Goal: Task Accomplishment & Management: Manage account settings

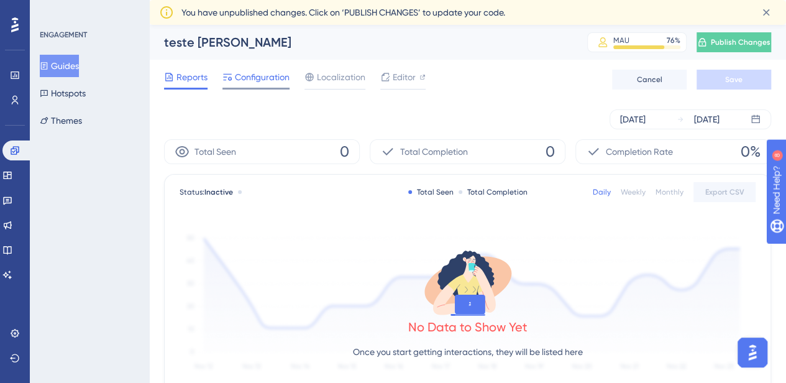
click at [264, 76] on span "Configuration" at bounding box center [262, 77] width 55 height 15
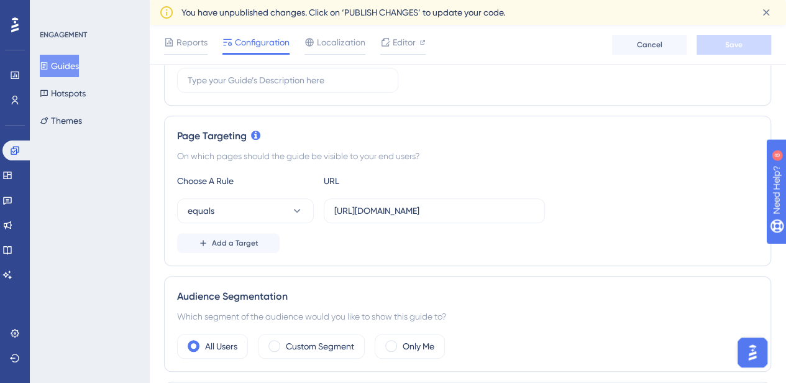
scroll to position [311, 0]
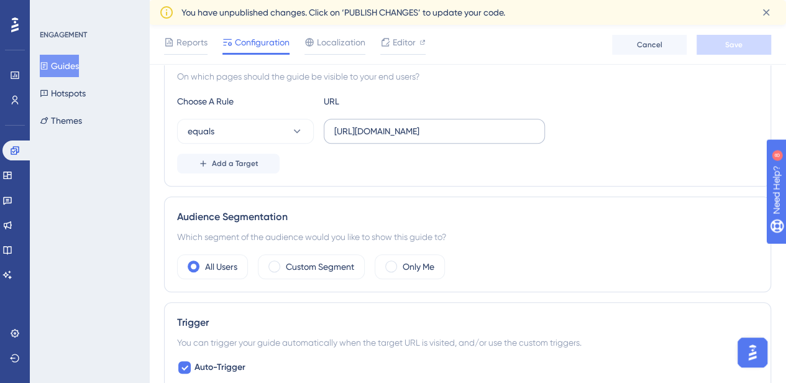
click at [466, 122] on label "https://empresa.caju.com.br/classic/#/dashboard" at bounding box center [434, 131] width 221 height 25
click at [466, 124] on input "https://empresa.caju.com.br/classic/#/dashboard" at bounding box center [434, 131] width 200 height 14
drag, startPoint x: 467, startPoint y: 130, endPoint x: 442, endPoint y: 131, distance: 25.5
click at [577, 130] on div "equals https://empresa.caju.com.br/classic/#/dashboard" at bounding box center [467, 131] width 581 height 25
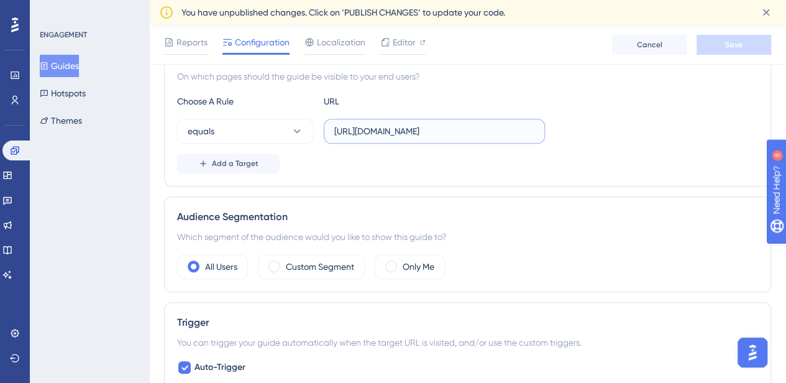
drag, startPoint x: 414, startPoint y: 132, endPoint x: 411, endPoint y: 144, distance: 12.2
click at [414, 132] on input "https://empresa.caju.com.br/classic/#/dashboard" at bounding box center [434, 131] width 200 height 14
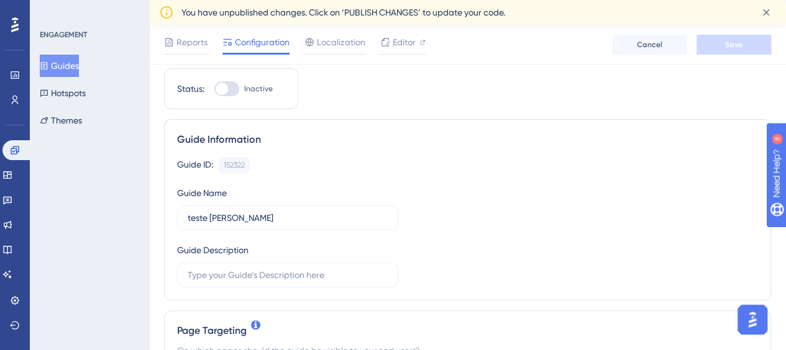
scroll to position [0, 0]
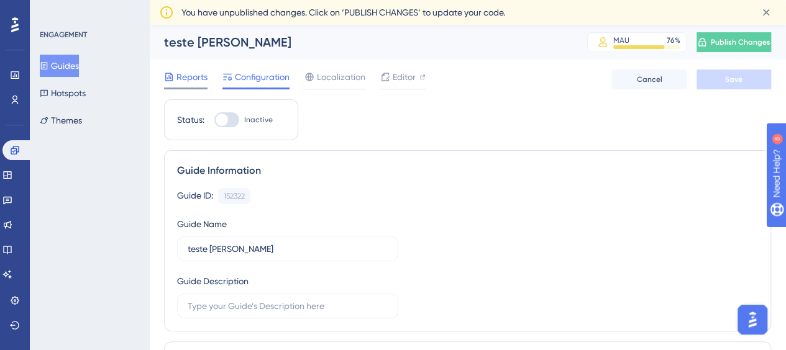
drag, startPoint x: 189, startPoint y: 81, endPoint x: 198, endPoint y: 83, distance: 8.8
click at [189, 81] on span "Reports" at bounding box center [191, 77] width 31 height 15
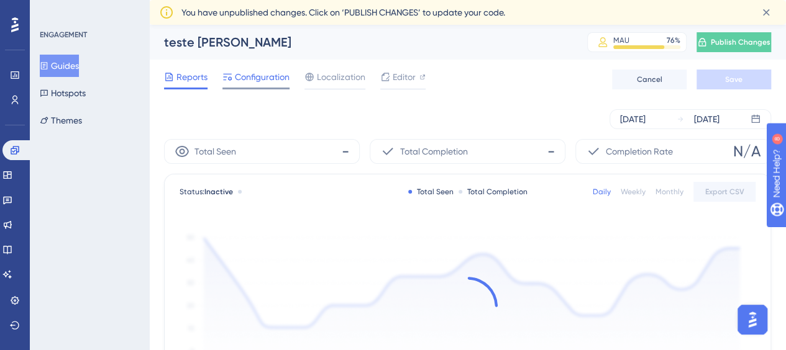
click at [259, 82] on span "Configuration" at bounding box center [262, 77] width 55 height 15
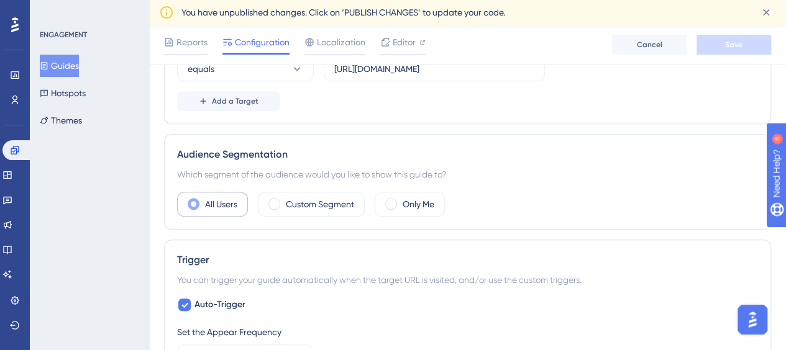
scroll to position [311, 0]
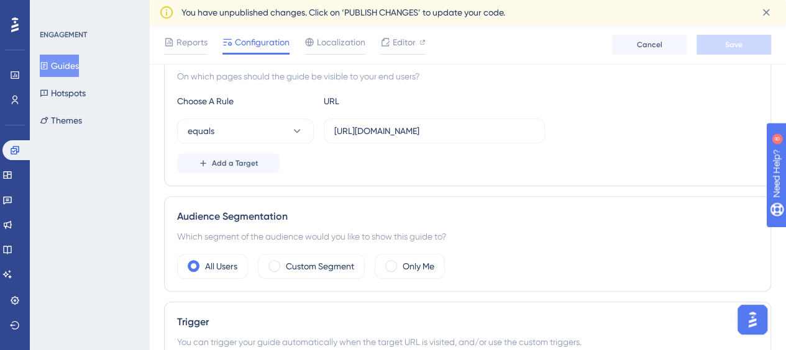
click at [425, 116] on div "Choose A Rule URL equals https://empresa.caju.com.br/classic/#/dashboard Add a …" at bounding box center [467, 134] width 581 height 80
click at [425, 117] on div "Choose A Rule URL equals https://empresa.caju.com.br/classic/#/dashboard Add a …" at bounding box center [467, 134] width 581 height 80
click at [425, 127] on input "https://empresa.caju.com.br/classic/#/dashboard" at bounding box center [434, 131] width 200 height 14
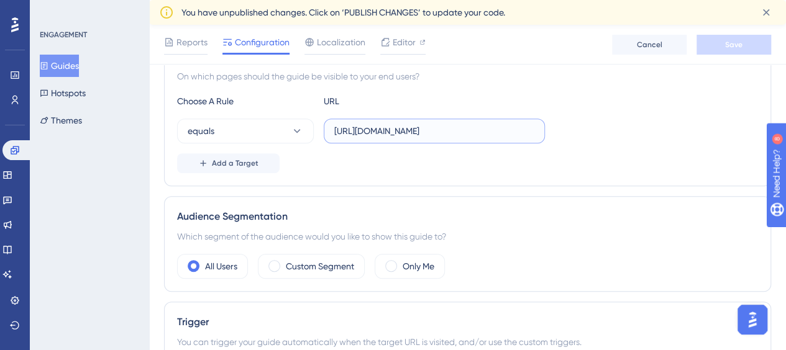
paste input "rewards/list"
type input "https://empresa.caju.com.br/classic/#/rewards/list"
click at [504, 139] on label "https://empresa.caju.com.br/classic/#/rewards/list" at bounding box center [434, 131] width 221 height 25
click at [504, 138] on input "https://empresa.caju.com.br/classic/#/rewards/list" at bounding box center [434, 131] width 200 height 14
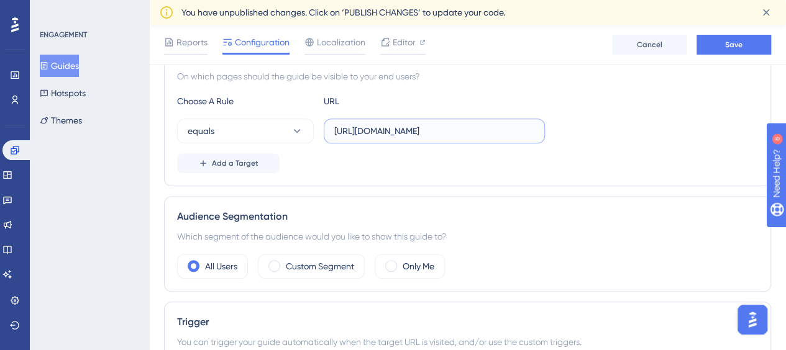
click at [457, 127] on input "https://empresa.caju.com.br/classic/#/rewards/list" at bounding box center [434, 131] width 200 height 14
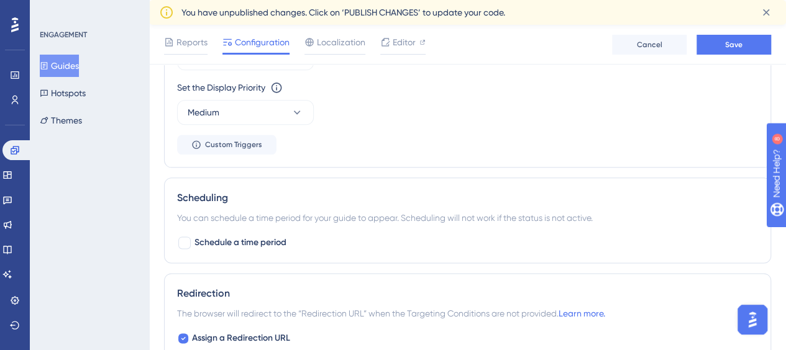
scroll to position [683, 0]
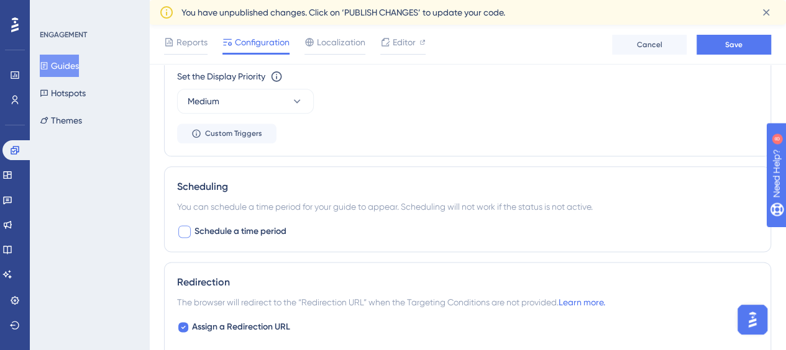
click at [188, 232] on div at bounding box center [184, 232] width 12 height 12
checkbox input "true"
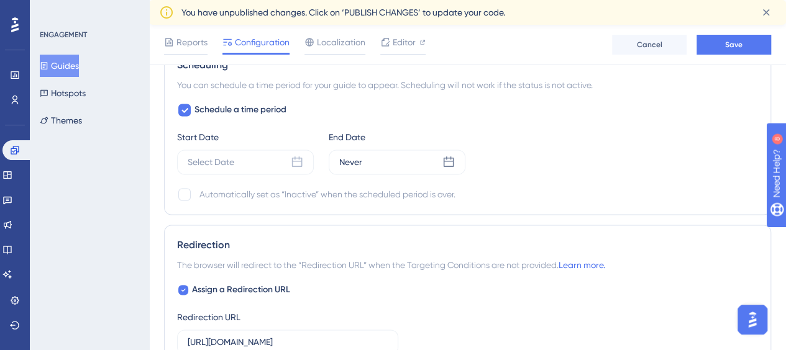
scroll to position [808, 0]
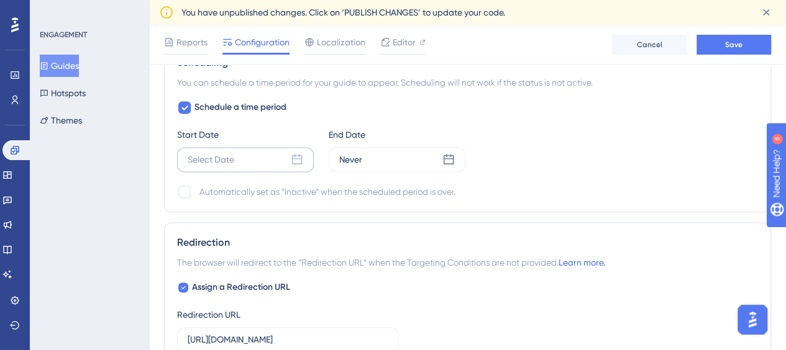
click at [240, 152] on div "Select Date" at bounding box center [245, 159] width 137 height 25
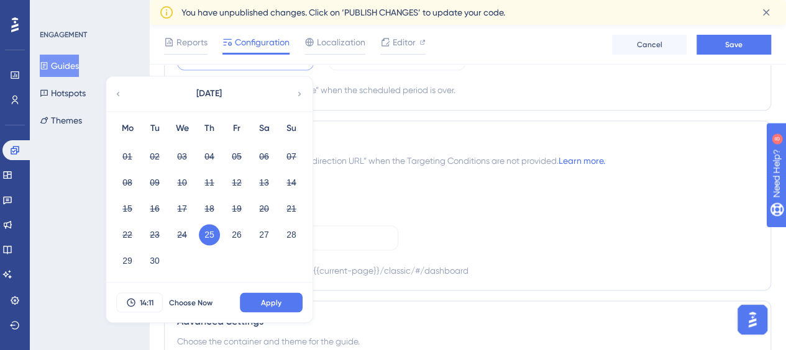
scroll to position [932, 0]
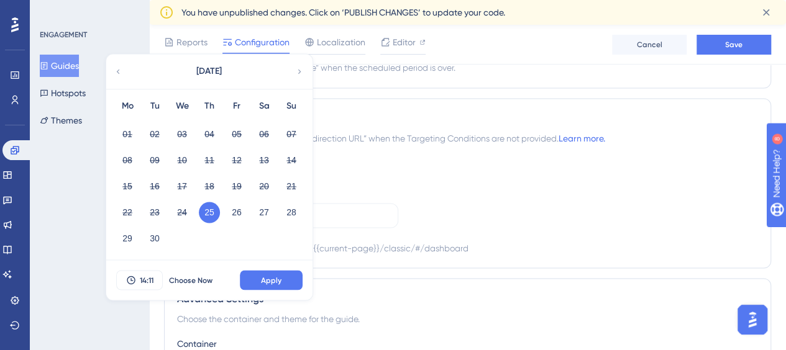
click at [299, 66] on icon at bounding box center [299, 71] width 9 height 11
drag, startPoint x: 128, startPoint y: 155, endPoint x: 179, endPoint y: 159, distance: 51.1
click at [128, 155] on button "06" at bounding box center [127, 160] width 21 height 21
click at [282, 276] on button "Apply" at bounding box center [271, 280] width 63 height 20
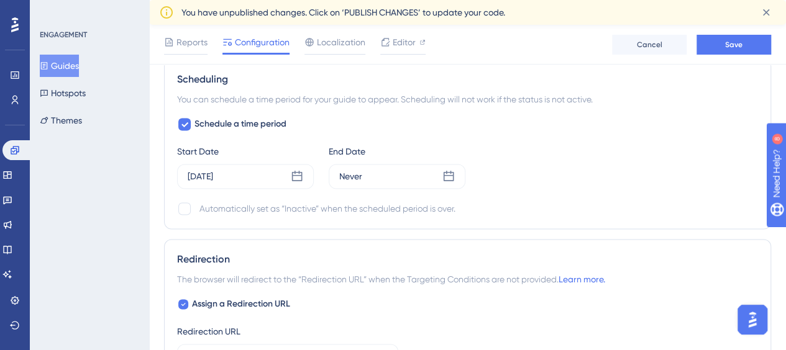
scroll to position [746, 0]
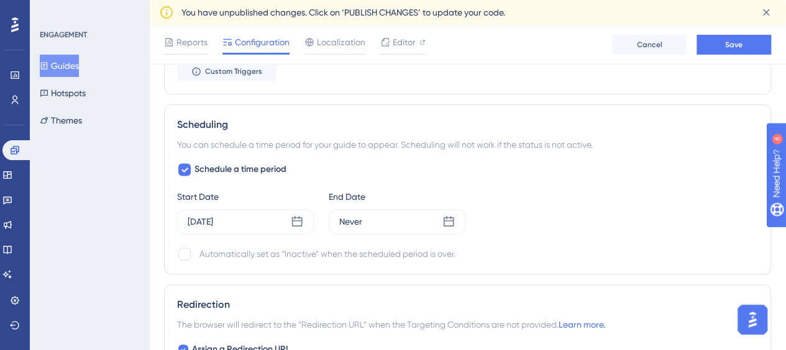
drag, startPoint x: 414, startPoint y: 218, endPoint x: 461, endPoint y: 232, distance: 49.2
click at [415, 218] on div "Never" at bounding box center [397, 221] width 137 height 25
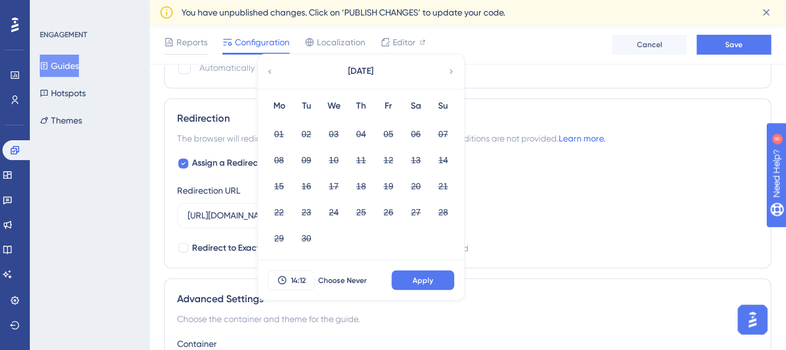
click at [509, 166] on div "Redirection The browser will redirect to the “Redirection URL” when the Targeti…" at bounding box center [467, 183] width 607 height 170
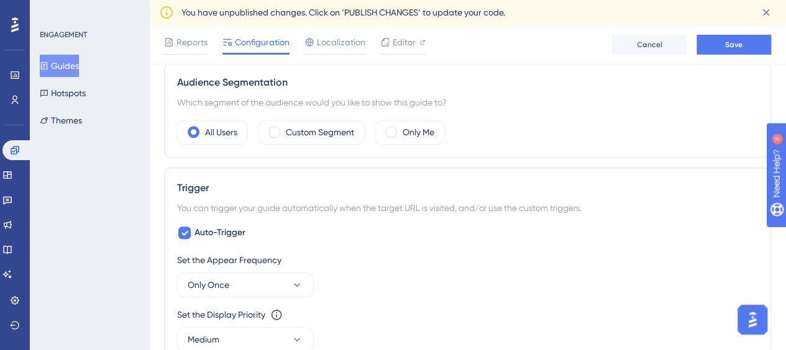
scroll to position [394, 0]
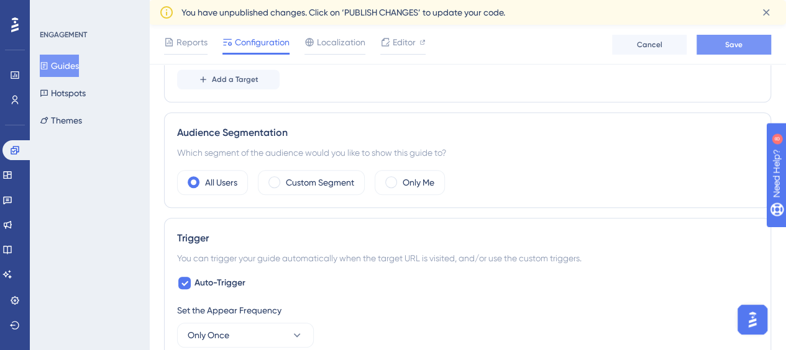
click at [724, 49] on button "Save" at bounding box center [733, 45] width 75 height 20
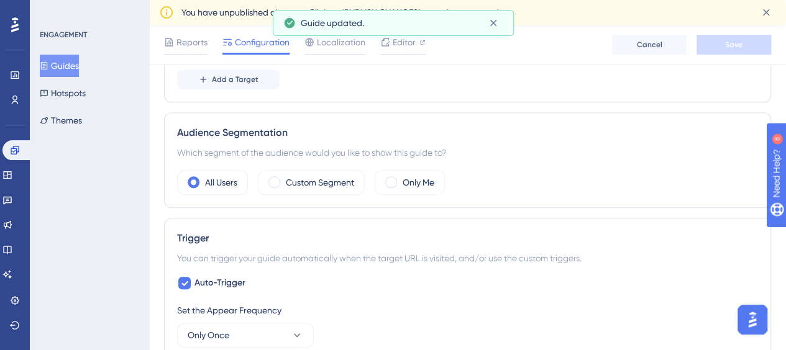
scroll to position [270, 0]
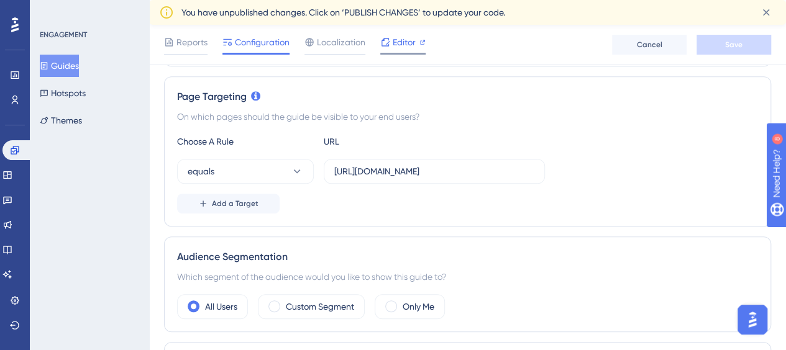
click at [395, 45] on span "Editor" at bounding box center [404, 42] width 23 height 15
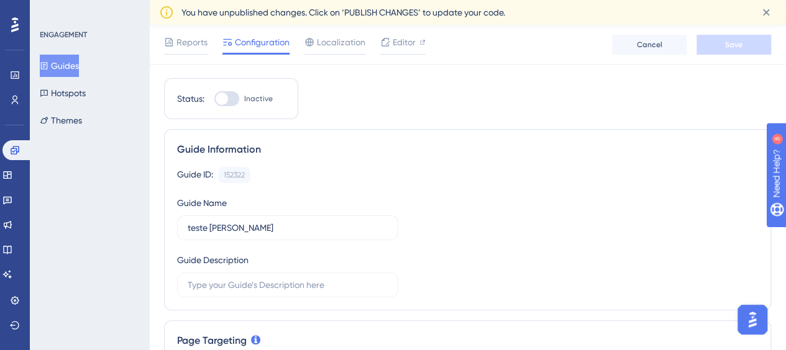
scroll to position [0, 0]
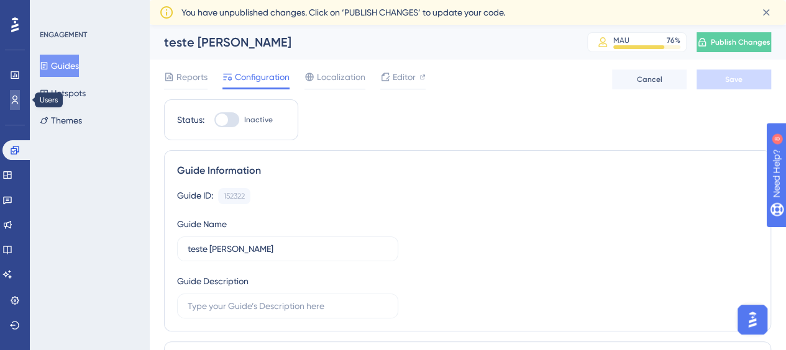
click at [16, 105] on link at bounding box center [15, 100] width 10 height 20
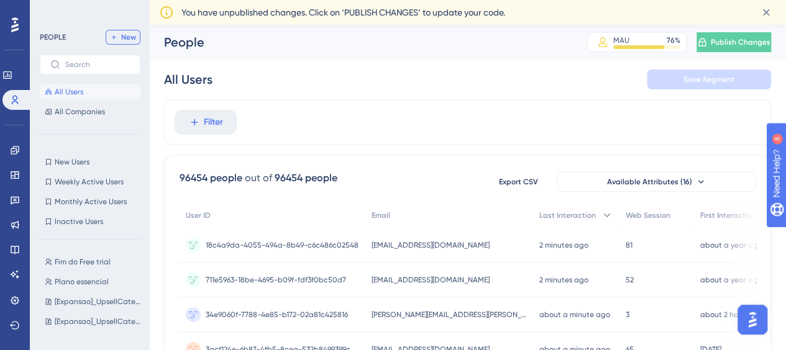
click at [122, 38] on span "New" at bounding box center [128, 37] width 15 height 10
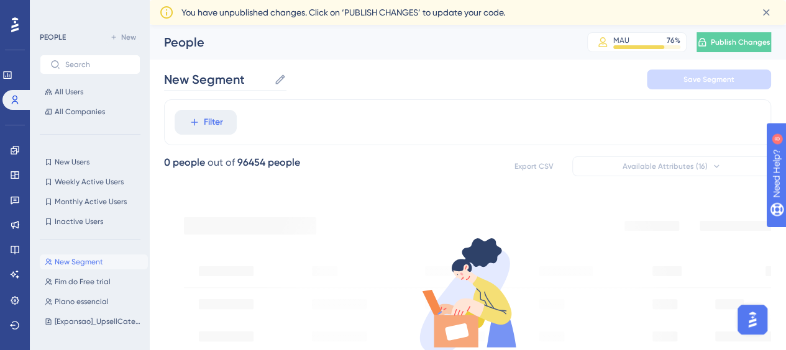
click at [282, 79] on icon at bounding box center [279, 79] width 9 height 9
click at [269, 79] on input "New Segment" at bounding box center [216, 79] width 105 height 17
click at [237, 80] on input "New Segment" at bounding box center [216, 79] width 105 height 17
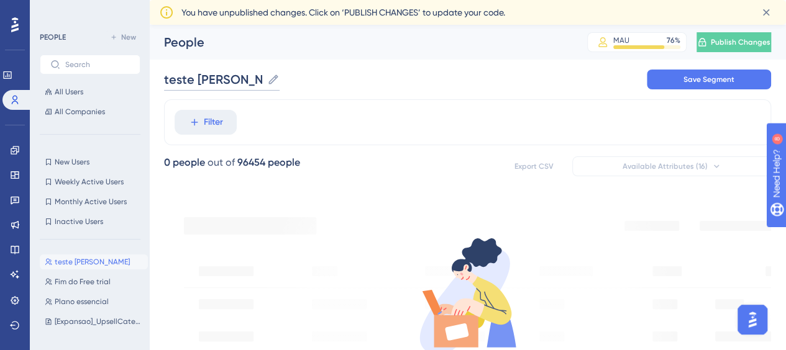
type input "teste Ju Alex"
click at [325, 130] on div "Filter" at bounding box center [467, 122] width 607 height 46
click at [695, 77] on span "Save Segment" at bounding box center [708, 80] width 51 height 10
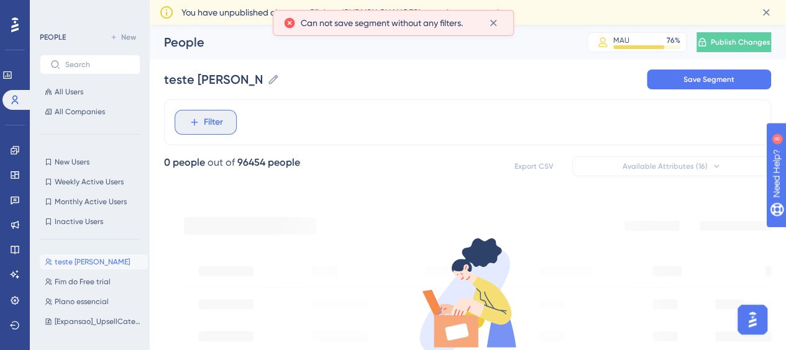
click at [183, 122] on button "Filter" at bounding box center [206, 122] width 62 height 25
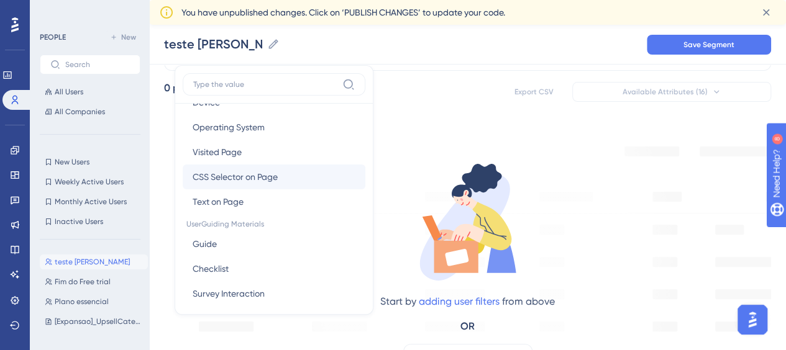
scroll to position [62, 0]
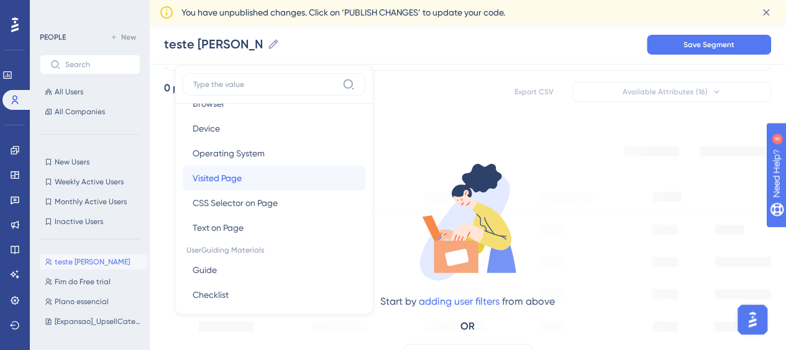
click at [257, 169] on button "Visited Page Visited Page" at bounding box center [274, 178] width 183 height 25
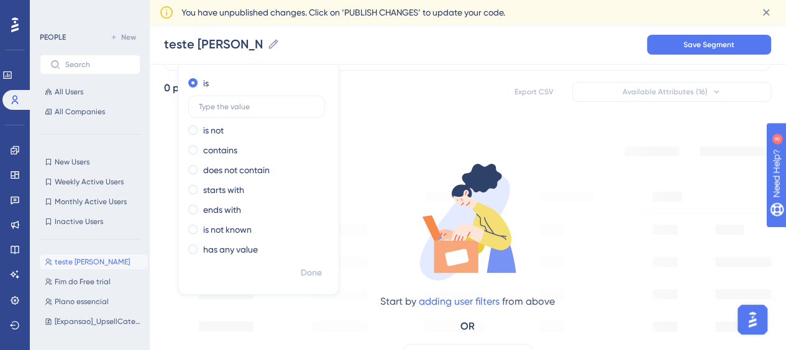
click at [338, 33] on div "teste Ju Alex teste Ju Alex Save Segment" at bounding box center [467, 45] width 637 height 40
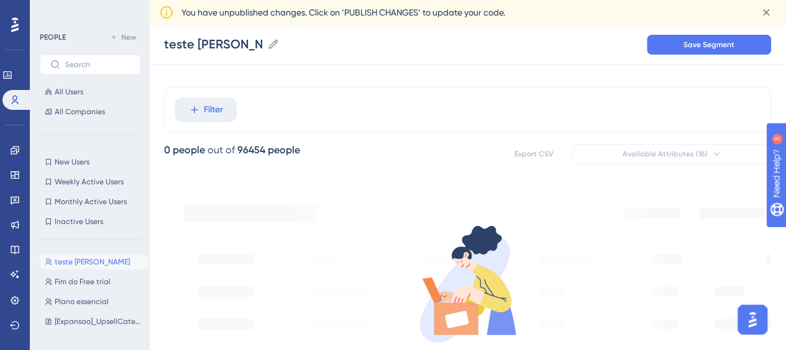
scroll to position [0, 0]
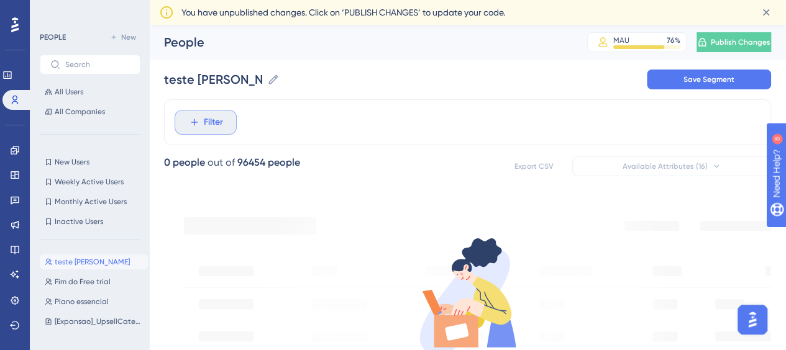
drag, startPoint x: 204, startPoint y: 108, endPoint x: 208, endPoint y: 114, distance: 7.6
click at [204, 109] on div "Filter" at bounding box center [467, 122] width 607 height 46
click at [211, 119] on span "Filter" at bounding box center [213, 122] width 19 height 15
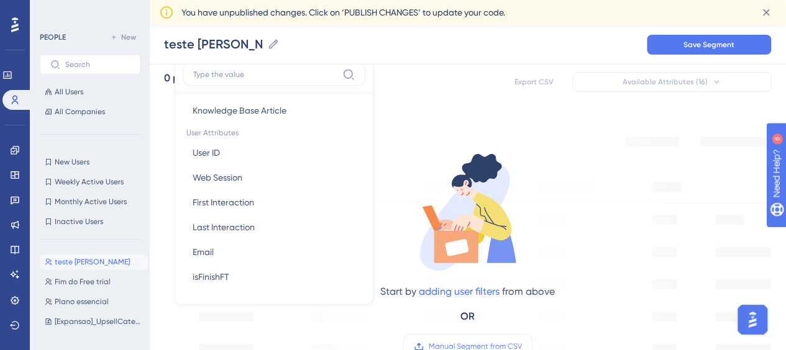
scroll to position [559, 0]
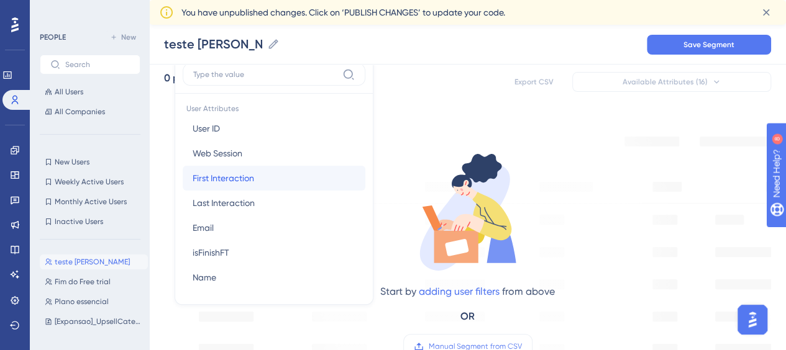
click at [229, 176] on span "First Interaction" at bounding box center [224, 178] width 62 height 15
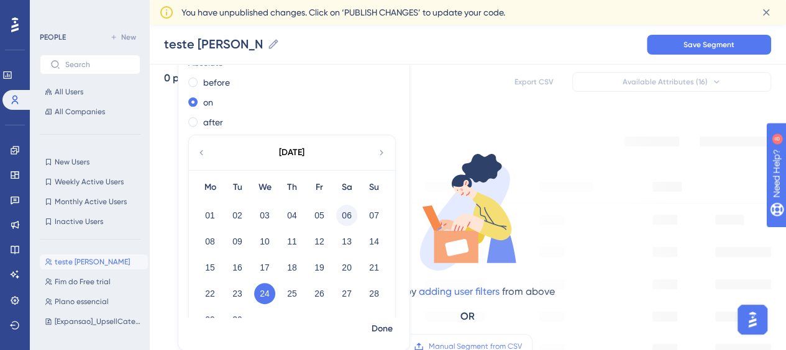
scroll to position [158, 0]
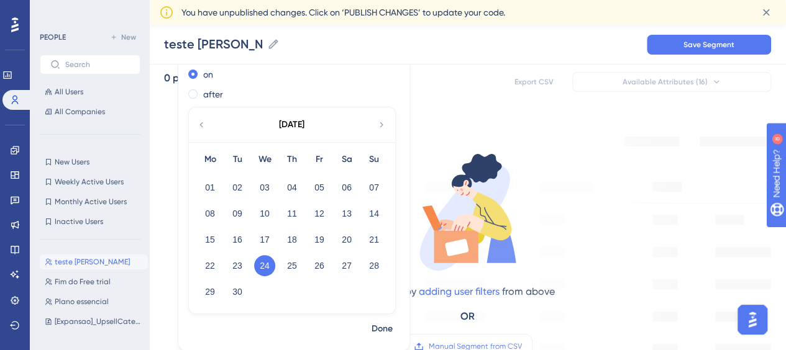
click at [377, 122] on icon at bounding box center [381, 124] width 10 height 11
click at [380, 124] on icon at bounding box center [381, 124] width 10 height 11
click at [201, 121] on icon at bounding box center [201, 124] width 10 height 11
click at [207, 216] on button "06" at bounding box center [209, 213] width 21 height 21
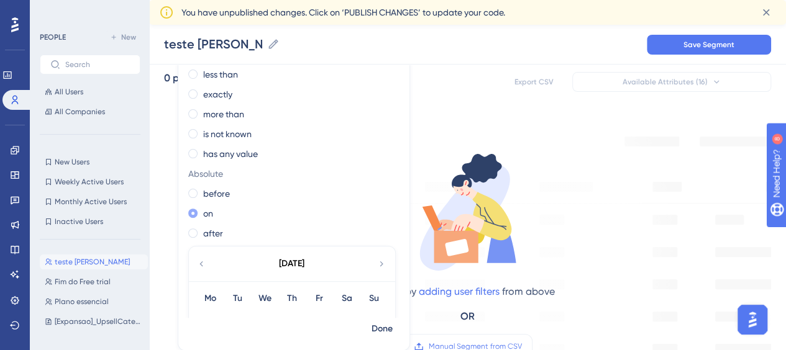
scroll to position [0, 0]
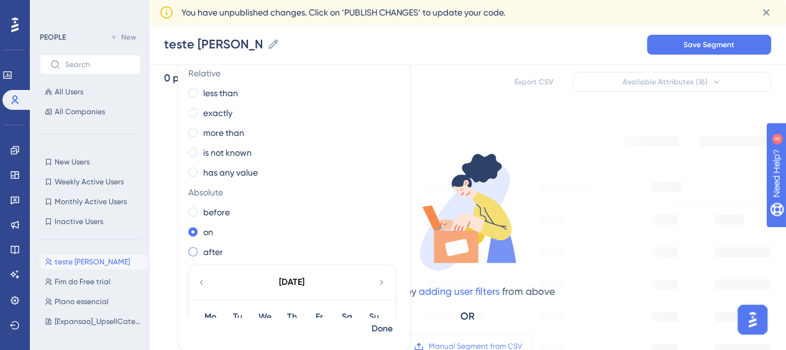
click at [193, 254] on span at bounding box center [192, 251] width 9 height 9
click at [201, 249] on input "radio" at bounding box center [201, 249] width 0 height 0
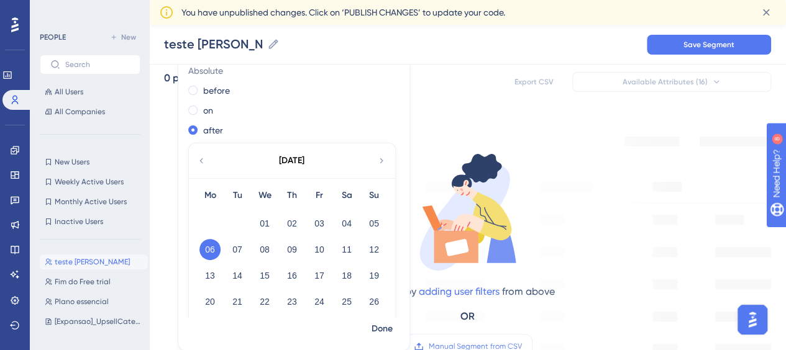
scroll to position [96, 0]
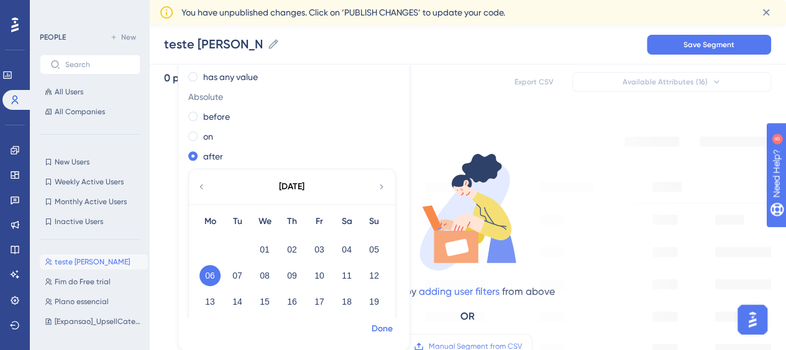
click at [381, 332] on span "Done" at bounding box center [382, 329] width 21 height 15
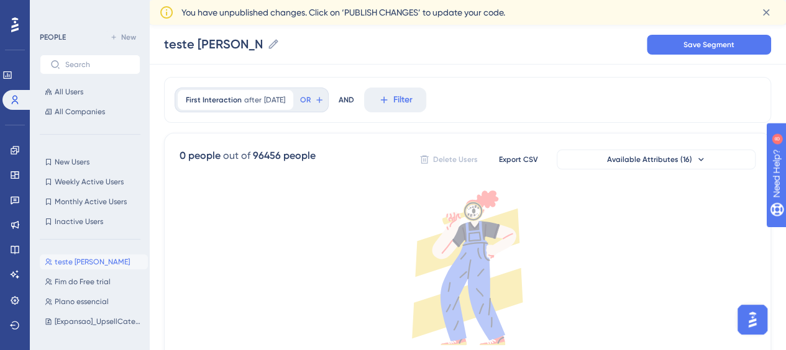
scroll to position [0, 0]
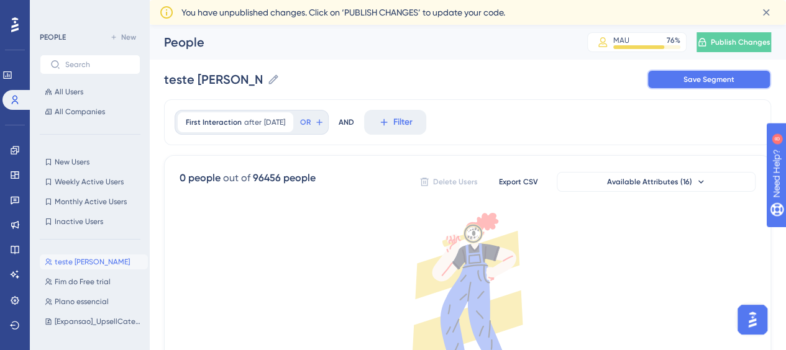
click at [687, 82] on span "Save Segment" at bounding box center [708, 80] width 51 height 10
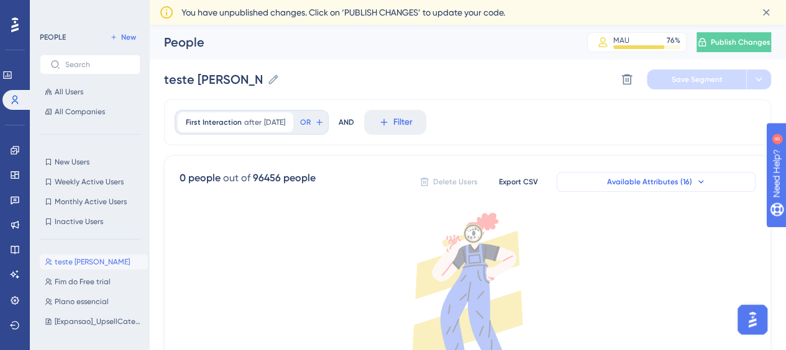
click at [672, 181] on span "Available Attributes (16)" at bounding box center [649, 182] width 85 height 10
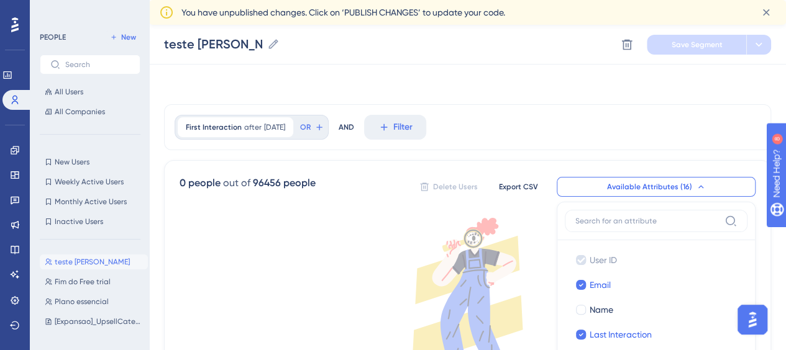
scroll to position [146, 0]
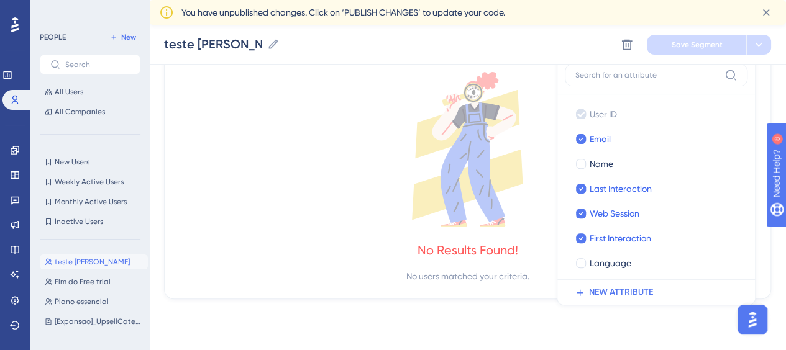
click at [706, 70] on input at bounding box center [647, 75] width 144 height 10
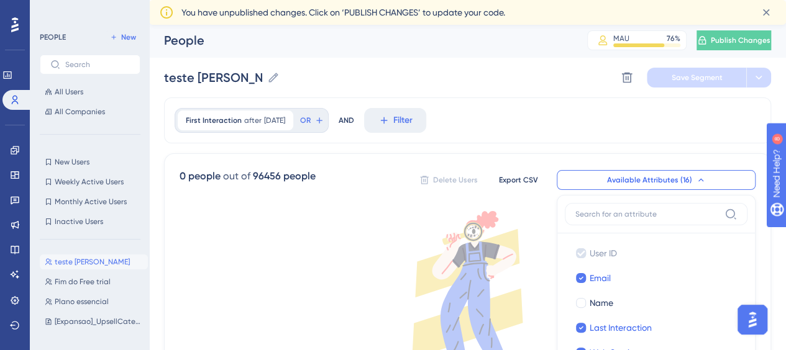
scroll to position [0, 0]
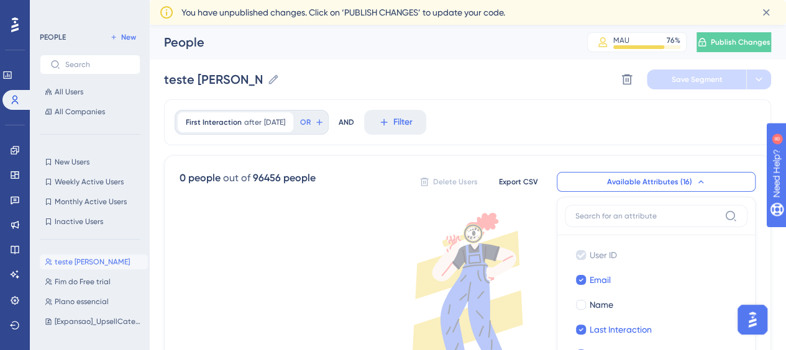
click at [544, 143] on div "First Interaction after 9/25/2025 9/25/2025 Remove OR AND Filter" at bounding box center [467, 122] width 607 height 46
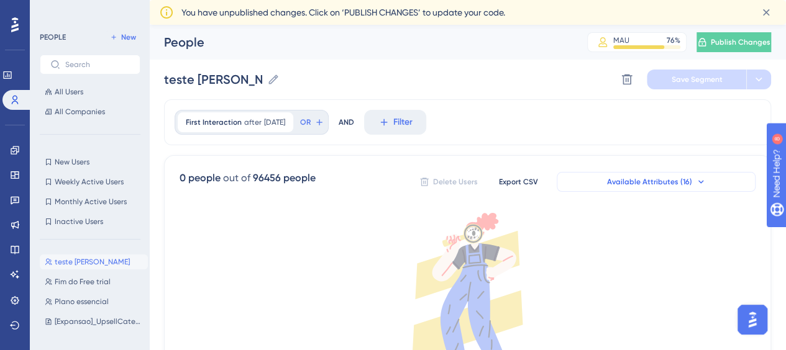
click at [632, 180] on span "Available Attributes (16)" at bounding box center [649, 182] width 85 height 10
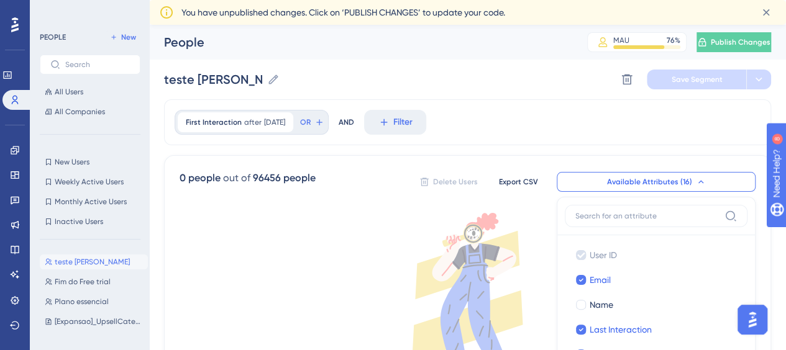
click at [609, 181] on span "Available Attributes (16)" at bounding box center [649, 182] width 85 height 10
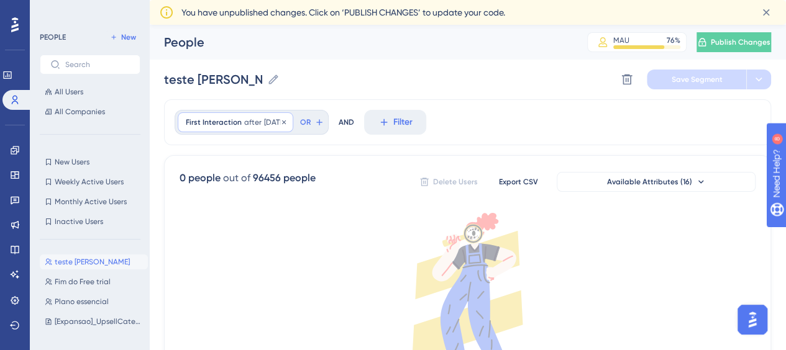
click at [276, 124] on span "9/25/2025" at bounding box center [274, 122] width 21 height 10
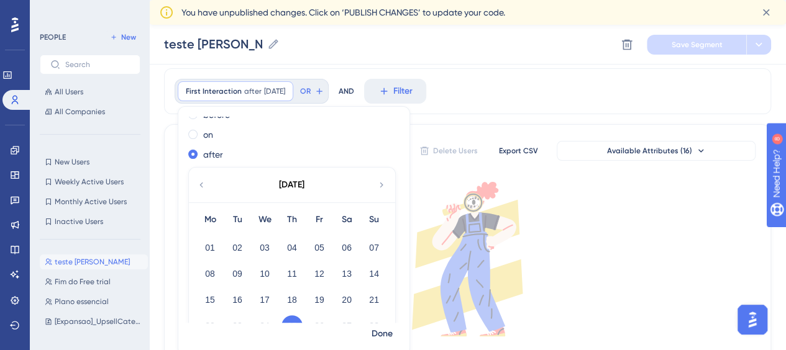
scroll to position [186, 0]
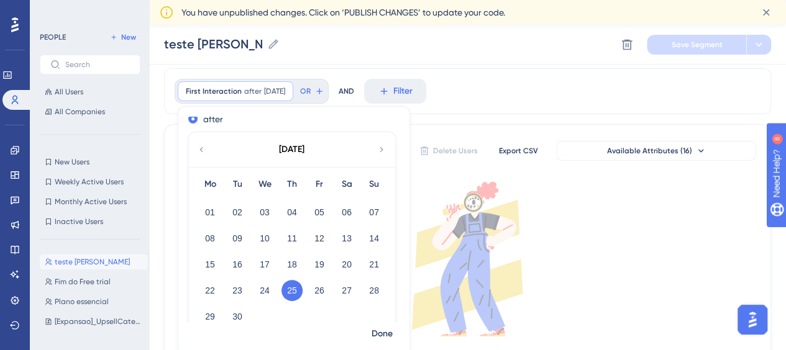
click at [291, 290] on button "25" at bounding box center [291, 290] width 21 height 21
click at [235, 292] on button "23" at bounding box center [237, 290] width 21 height 21
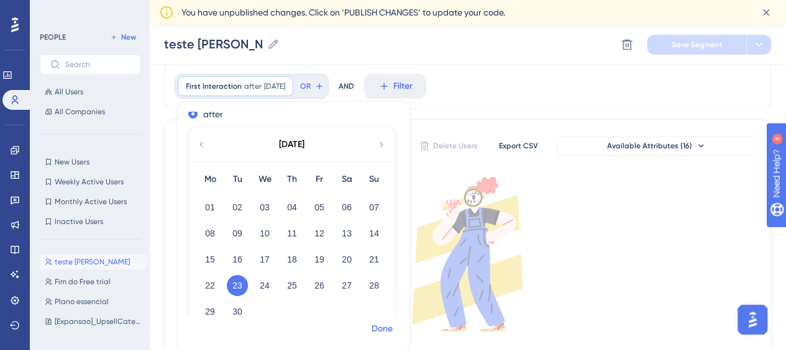
click at [383, 322] on span "Done" at bounding box center [382, 329] width 21 height 15
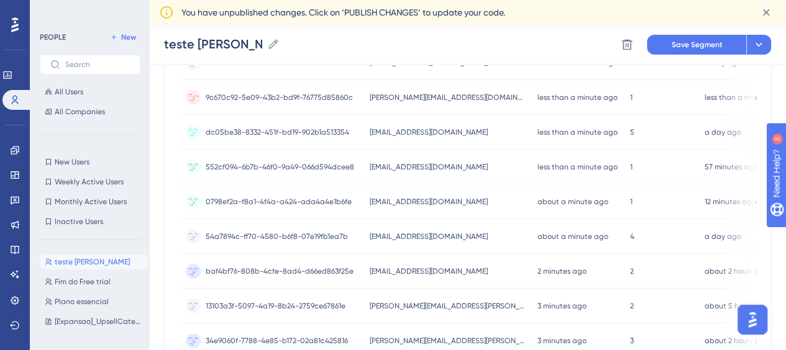
scroll to position [103, 0]
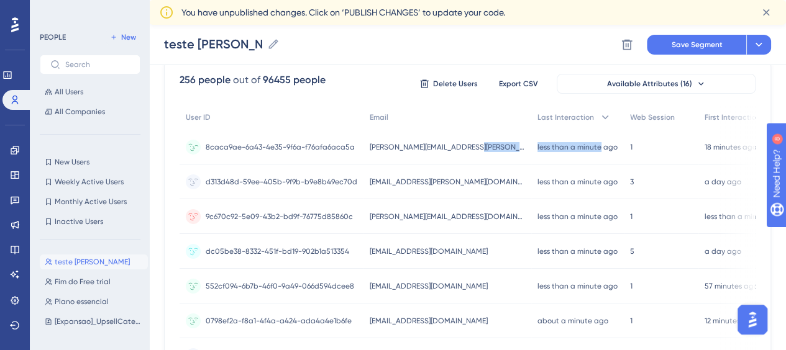
drag, startPoint x: 477, startPoint y: 150, endPoint x: 585, endPoint y: 135, distance: 108.6
click at [0, 0] on div "8caca9ae-6a43-4e35-9f6a-f76afa6aca5a 8caca9ae-6a43-4e35-9f6a-f76afa6aca5a eduar…" at bounding box center [0, 0] width 0 height 0
drag, startPoint x: 444, startPoint y: 186, endPoint x: 368, endPoint y: 191, distance: 76.6
click at [368, 191] on div "rh@rodrigues.cnt.br rh@rodrigues.cnt.br" at bounding box center [447, 182] width 168 height 35
copy span "rh@rodrigues.cnt.br"
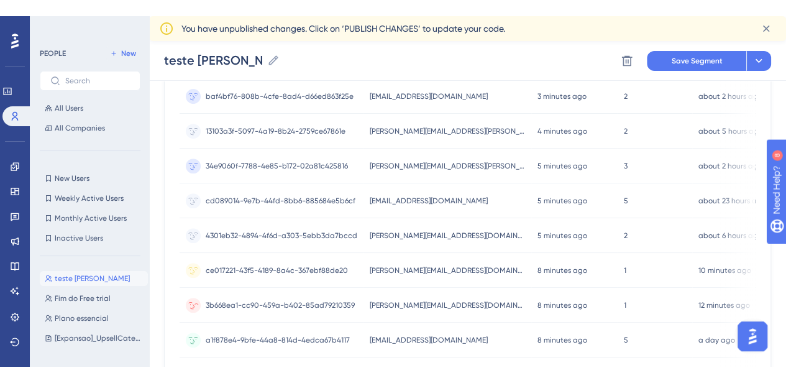
scroll to position [538, 0]
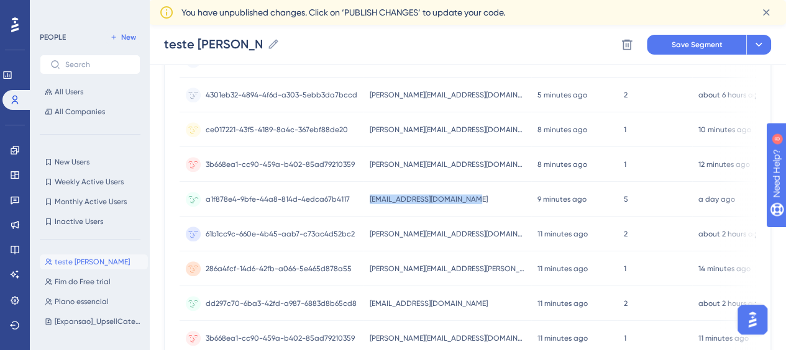
drag, startPoint x: 434, startPoint y: 203, endPoint x: 364, endPoint y: 196, distance: 69.9
click at [364, 196] on div "dp.fazenda@grupojgv.com.br dp.fazenda@grupojgv.com.br" at bounding box center [447, 199] width 168 height 35
copy span "dp.fazenda@grupojgv.com.br"
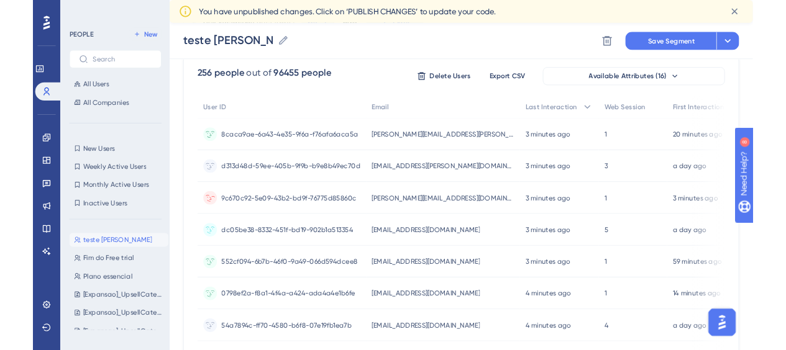
scroll to position [0, 0]
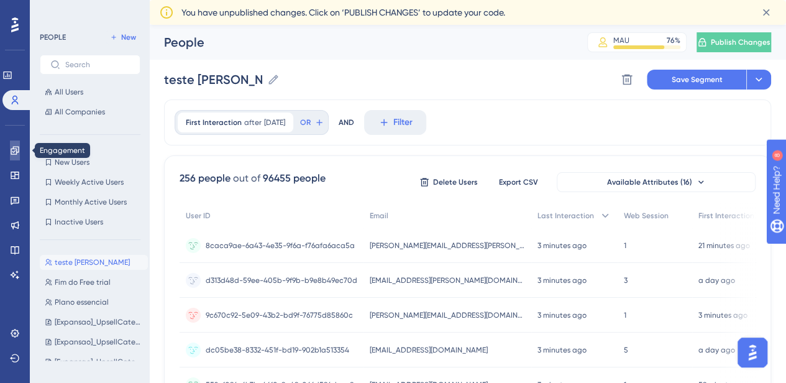
click at [16, 150] on icon at bounding box center [15, 150] width 10 height 10
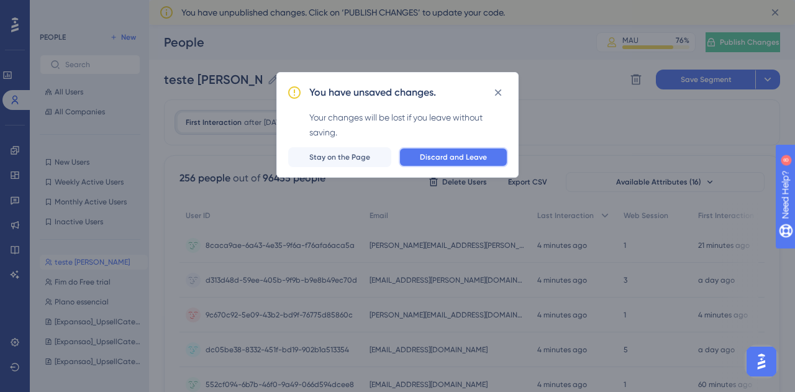
click at [445, 158] on span "Discard and Leave" at bounding box center [453, 157] width 67 height 10
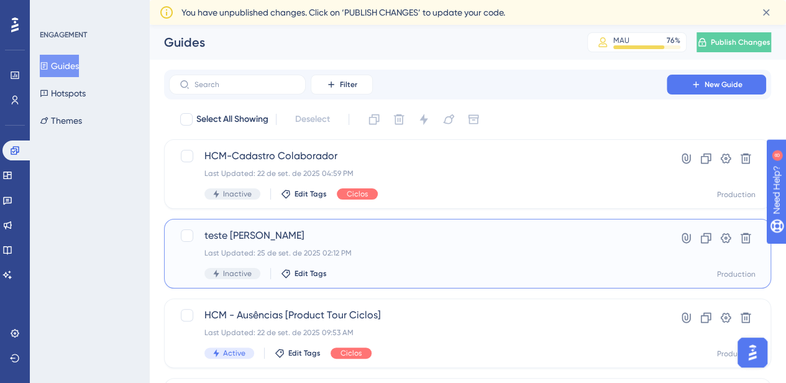
click at [276, 240] on span "teste ju [PERSON_NAME]" at bounding box center [417, 235] width 427 height 15
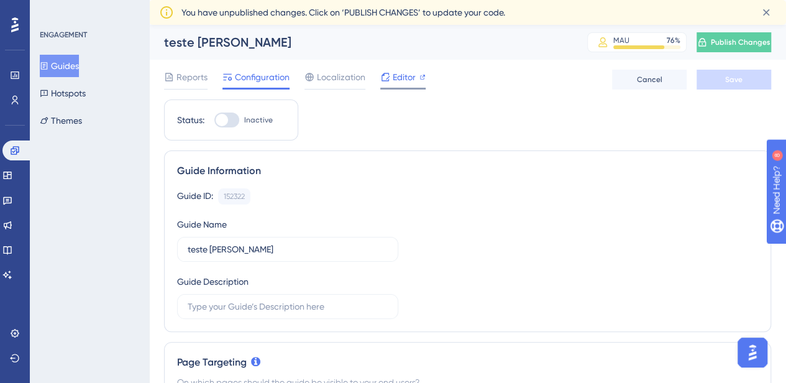
click at [403, 81] on span "Editor" at bounding box center [404, 77] width 23 height 15
